Goal: Navigation & Orientation: Find specific page/section

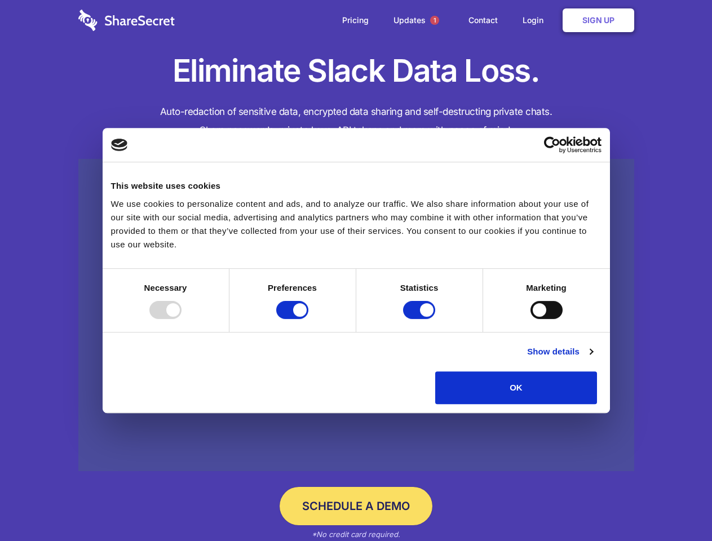
click at [181, 319] on div at bounding box center [165, 310] width 32 height 18
click at [308, 319] on input "Preferences" at bounding box center [292, 310] width 32 height 18
checkbox input "false"
click at [420, 319] on input "Statistics" at bounding box center [419, 310] width 32 height 18
checkbox input "false"
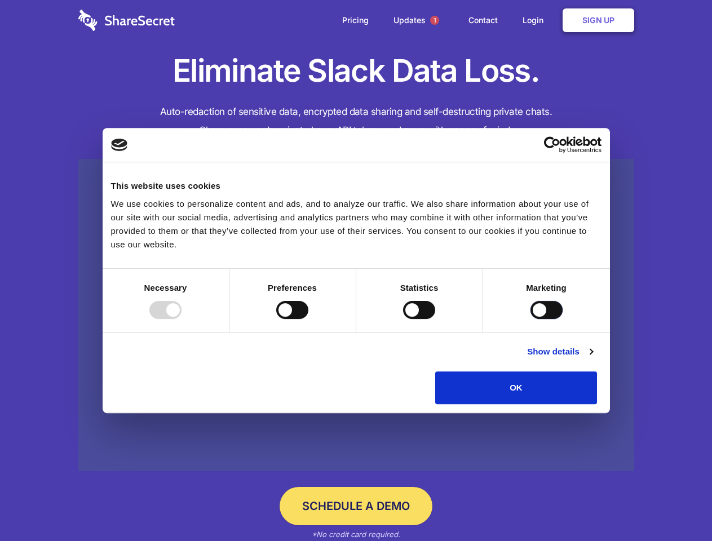
click at [530, 319] on input "Marketing" at bounding box center [546, 310] width 32 height 18
checkbox input "true"
click at [592, 358] on link "Show details" at bounding box center [559, 352] width 65 height 14
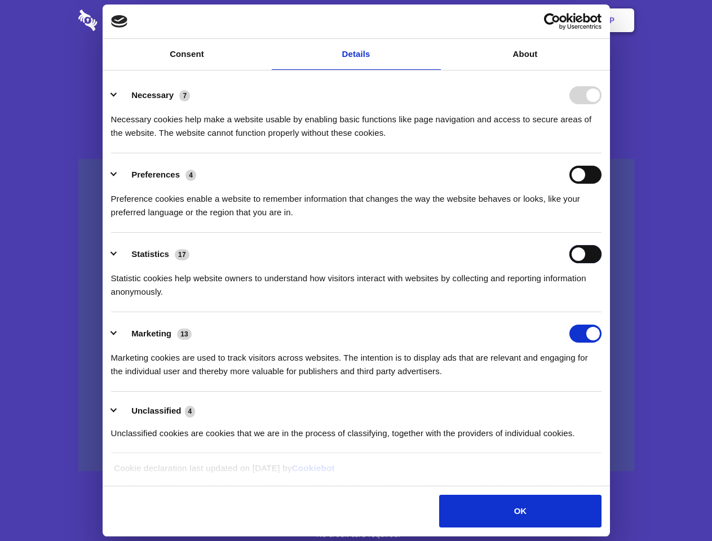
click at [601, 299] on div "Statistics 17 Statistic cookies help website owners to understand how visitors …" at bounding box center [356, 272] width 490 height 54
click at [434, 20] on span "1" at bounding box center [434, 20] width 9 height 9
